Goal: Information Seeking & Learning: Learn about a topic

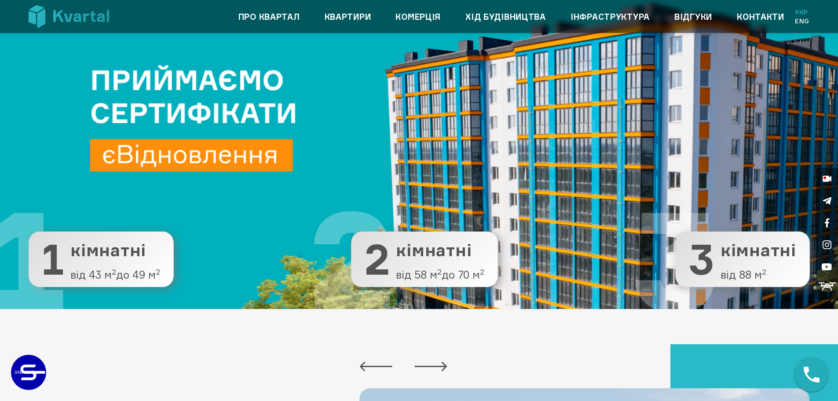
scroll to position [132, 0]
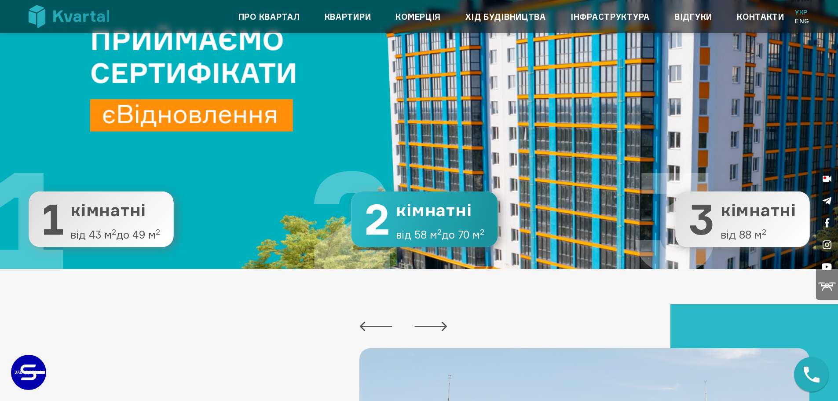
click at [442, 224] on button "2 2 кімнатні від 58 м 2 до 70 м 2" at bounding box center [424, 218] width 147 height 55
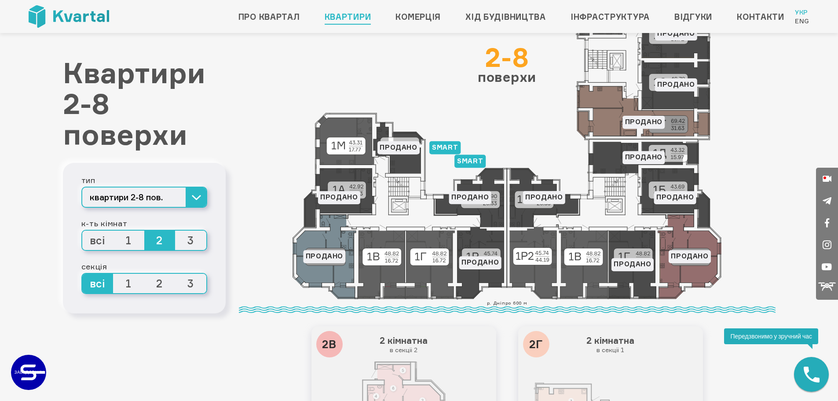
scroll to position [74, 0]
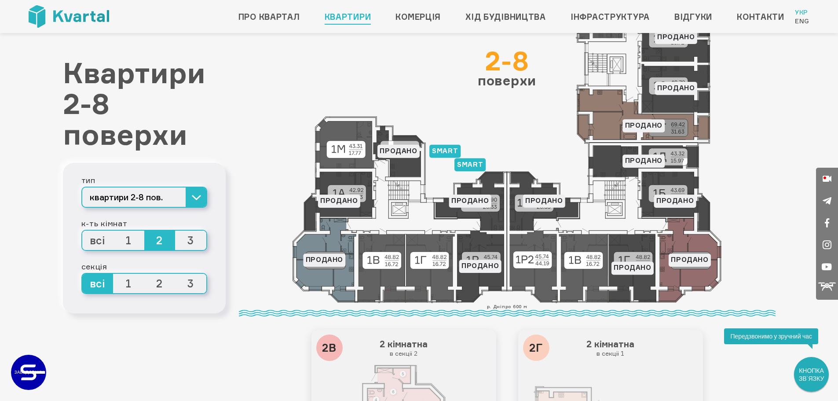
click at [386, 258] on icon at bounding box center [507, 144] width 430 height 320
click at [427, 263] on icon at bounding box center [507, 144] width 430 height 320
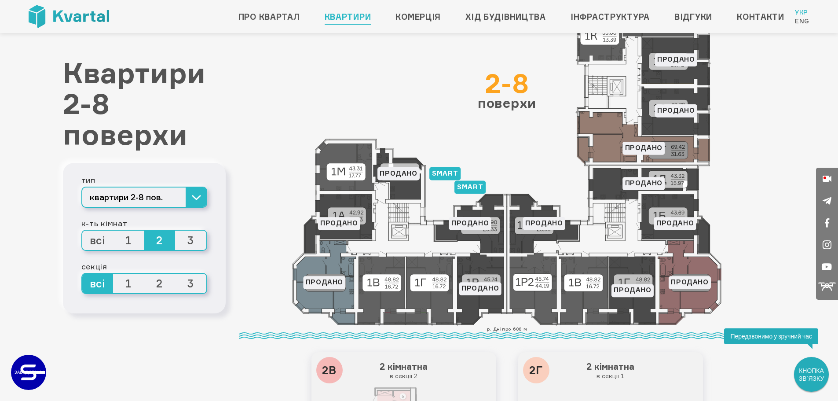
scroll to position [88, 0]
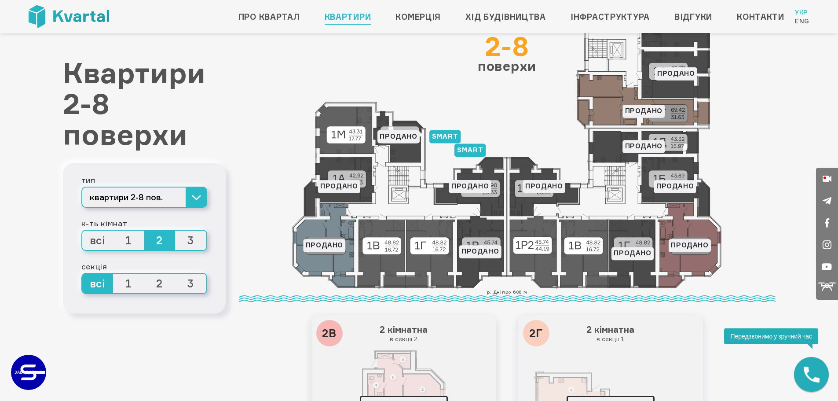
click at [127, 283] on span "1" at bounding box center [128, 283] width 31 height 19
click at [113, 274] on input "1" at bounding box center [113, 274] width 0 height 0
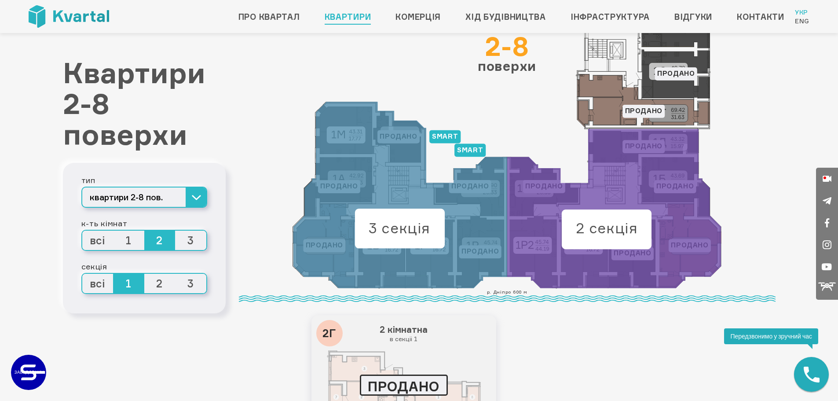
click at [160, 285] on span "2" at bounding box center [159, 283] width 31 height 19
click at [144, 274] on input "2" at bounding box center [144, 274] width 0 height 0
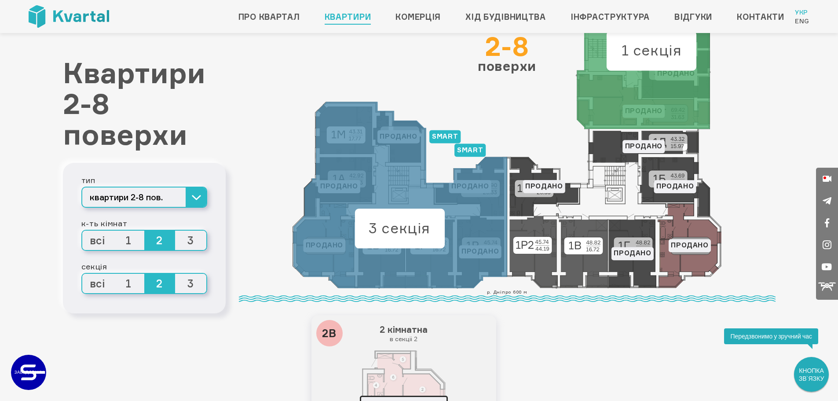
click at [191, 285] on span "3" at bounding box center [190, 283] width 31 height 19
click at [175, 274] on input "3" at bounding box center [175, 274] width 0 height 0
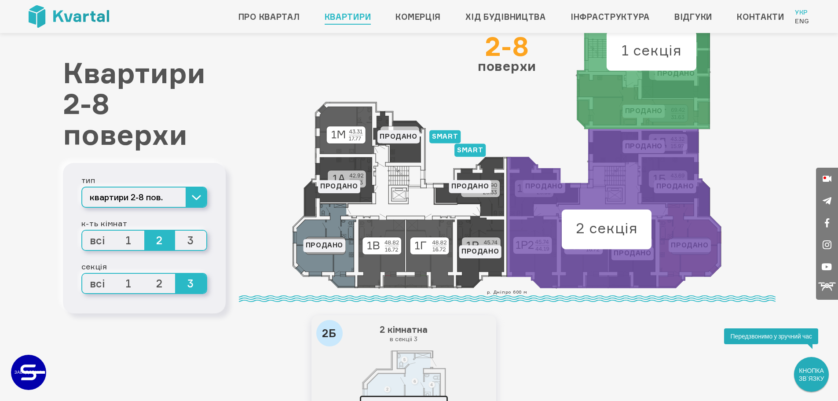
click at [162, 285] on span "2" at bounding box center [159, 283] width 31 height 19
click at [144, 274] on input "2" at bounding box center [144, 274] width 0 height 0
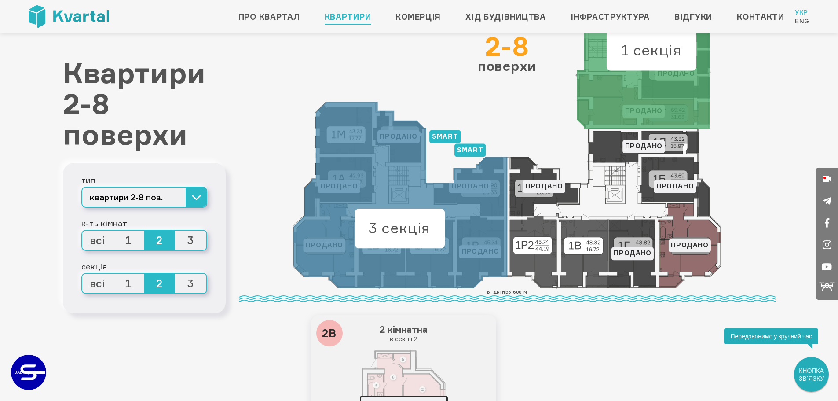
click at [130, 284] on span "1" at bounding box center [128, 283] width 31 height 19
click at [113, 274] on input "1" at bounding box center [113, 274] width 0 height 0
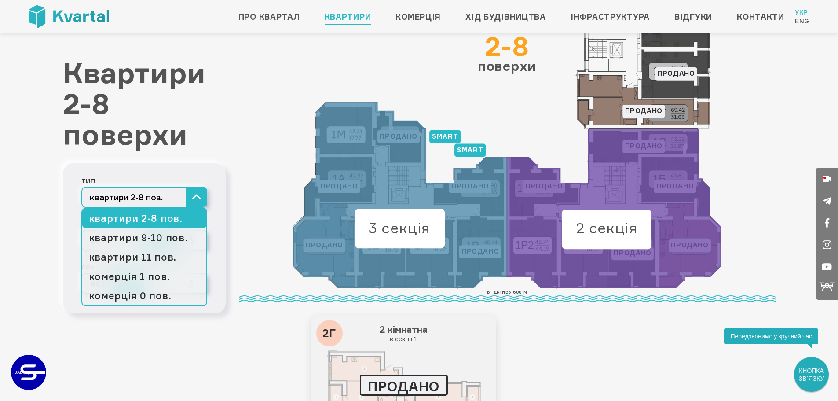
click at [194, 199] on button "квартири 2-8 пов." at bounding box center [144, 197] width 126 height 21
click at [166, 234] on link "квартири 9-10 пов." at bounding box center [144, 237] width 124 height 19
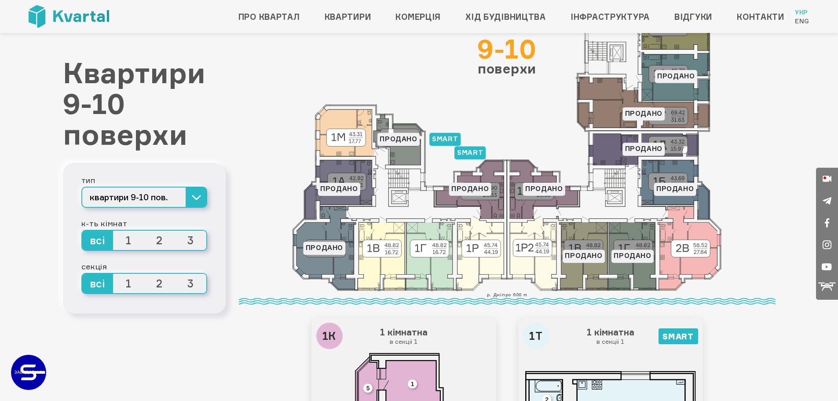
scroll to position [88, 0]
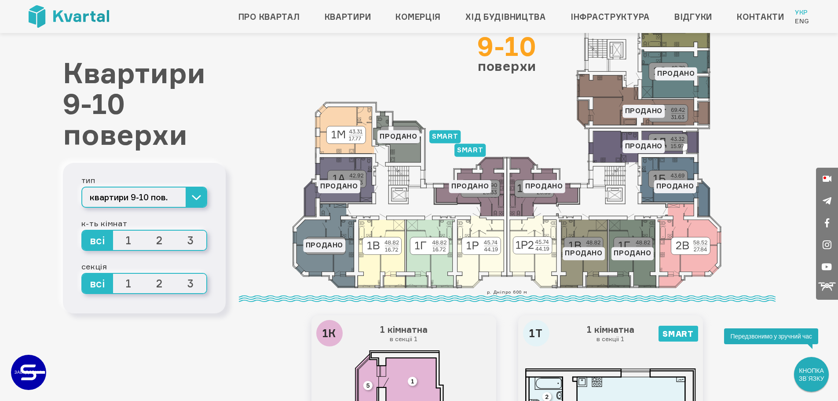
click at [159, 239] on span "2" at bounding box center [159, 240] width 31 height 19
click at [144, 231] on input "2" at bounding box center [144, 231] width 0 height 0
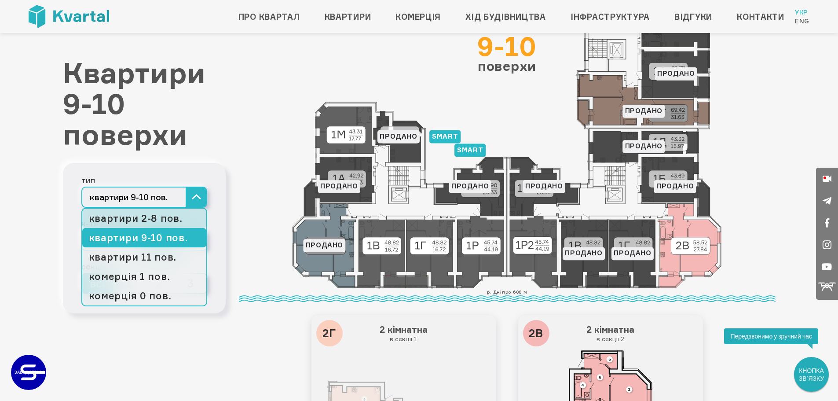
click at [169, 216] on link "квартири 2-8 пов." at bounding box center [144, 218] width 124 height 19
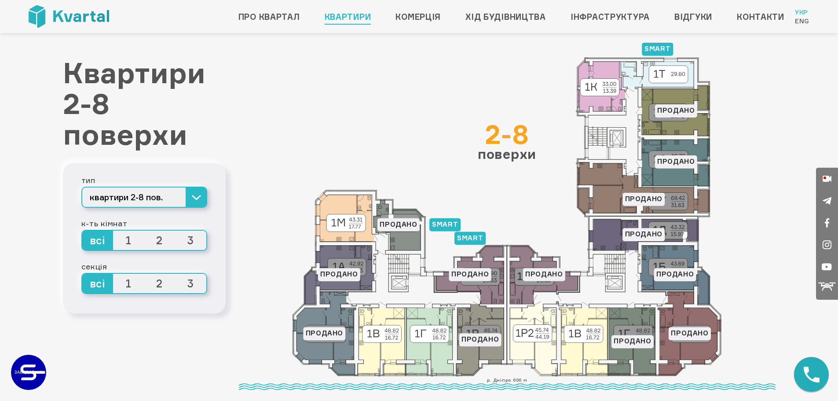
click at [158, 242] on span "2" at bounding box center [159, 240] width 31 height 19
click at [144, 231] on input "2" at bounding box center [144, 231] width 0 height 0
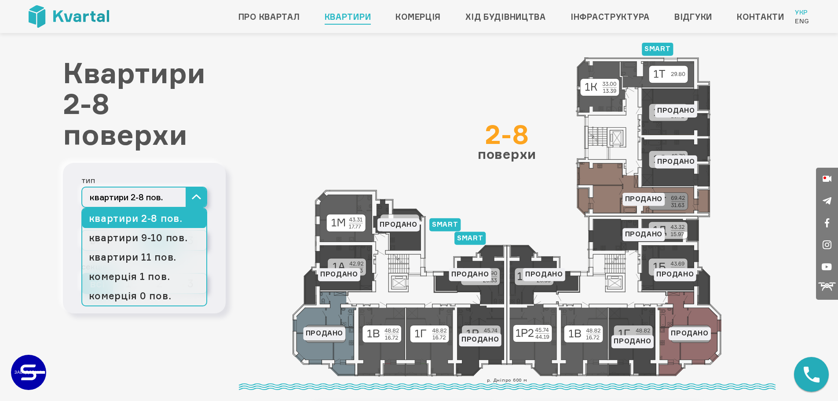
click at [202, 195] on button "квартири 2-8 пов." at bounding box center [144, 197] width 126 height 21
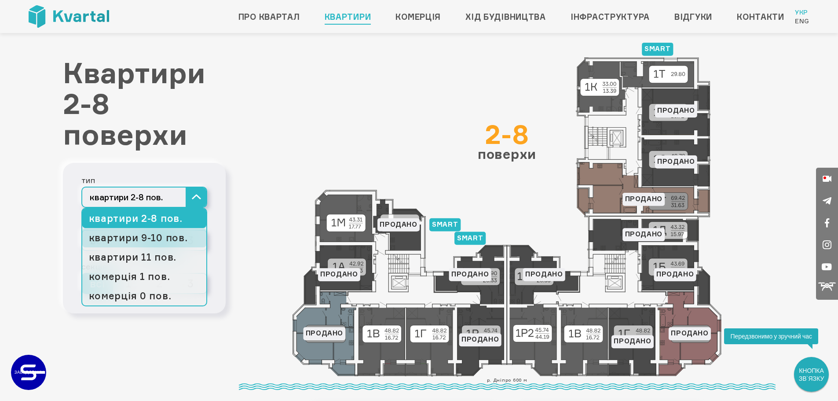
click at [166, 234] on link "квартири 9-10 пов." at bounding box center [144, 237] width 124 height 19
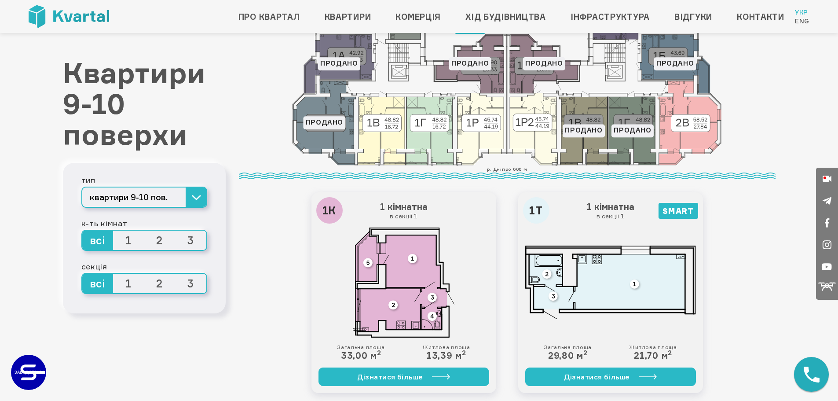
scroll to position [308, 0]
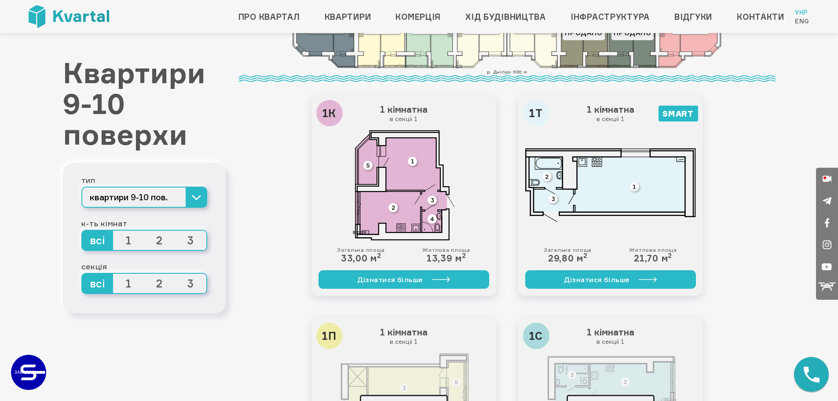
click at [157, 239] on span "2" at bounding box center [159, 240] width 31 height 19
click at [144, 231] on input "2" at bounding box center [144, 231] width 0 height 0
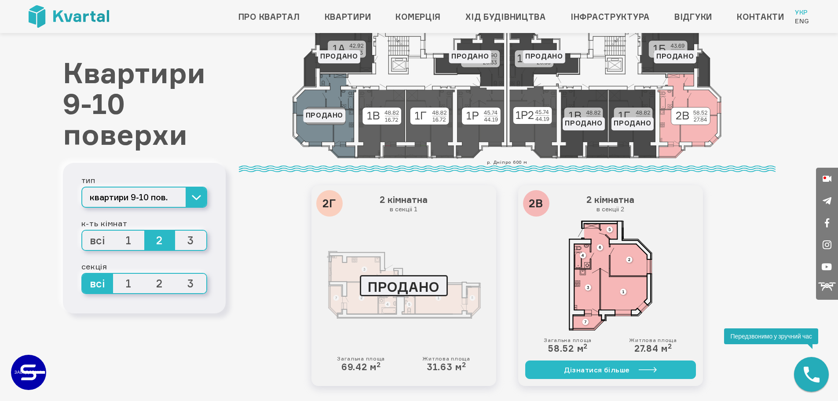
scroll to position [220, 0]
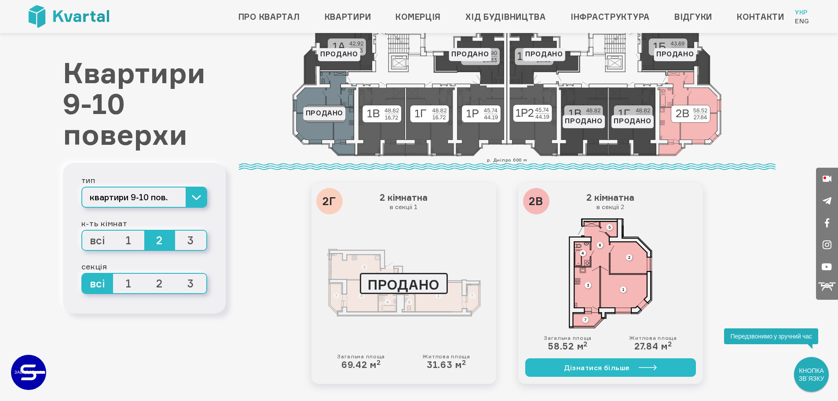
click at [629, 289] on img at bounding box center [611, 273] width 154 height 110
